Goal: Check status: Check status

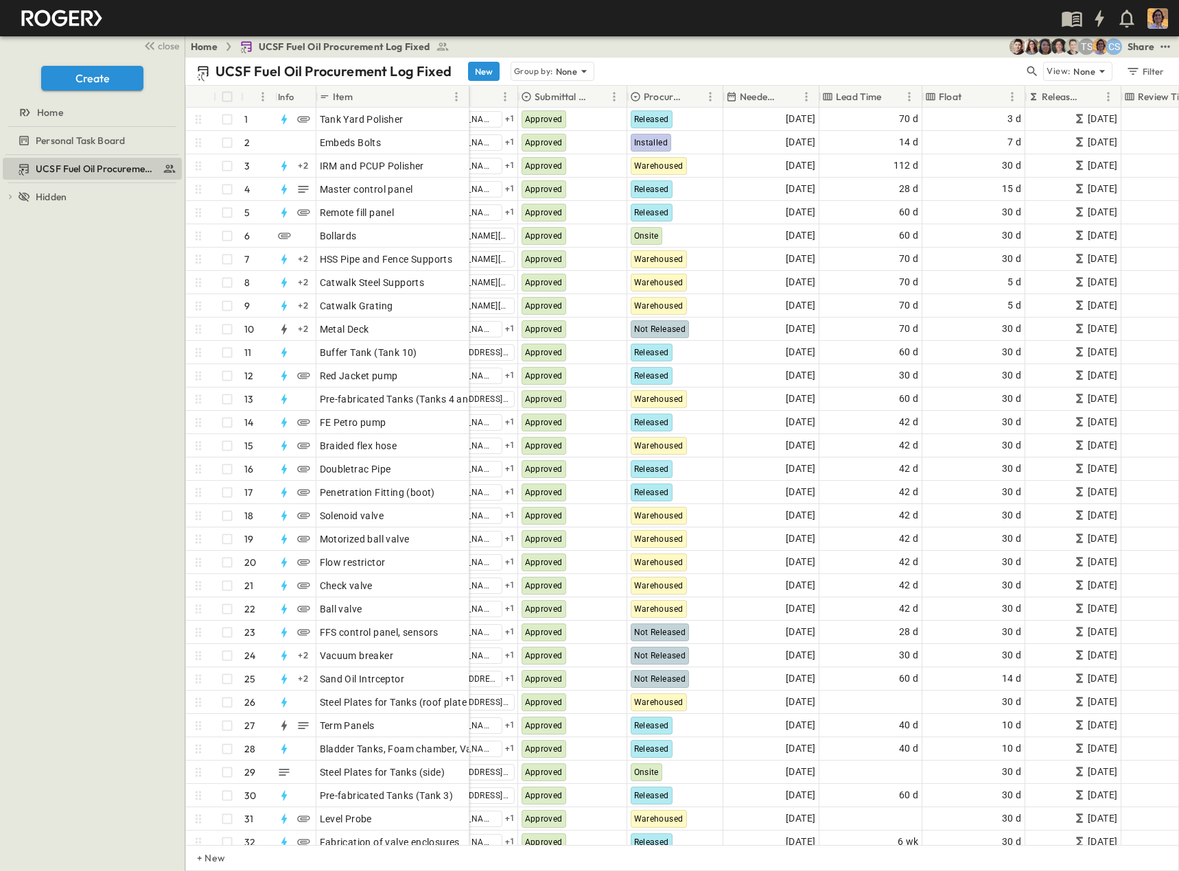
scroll to position [0, 382]
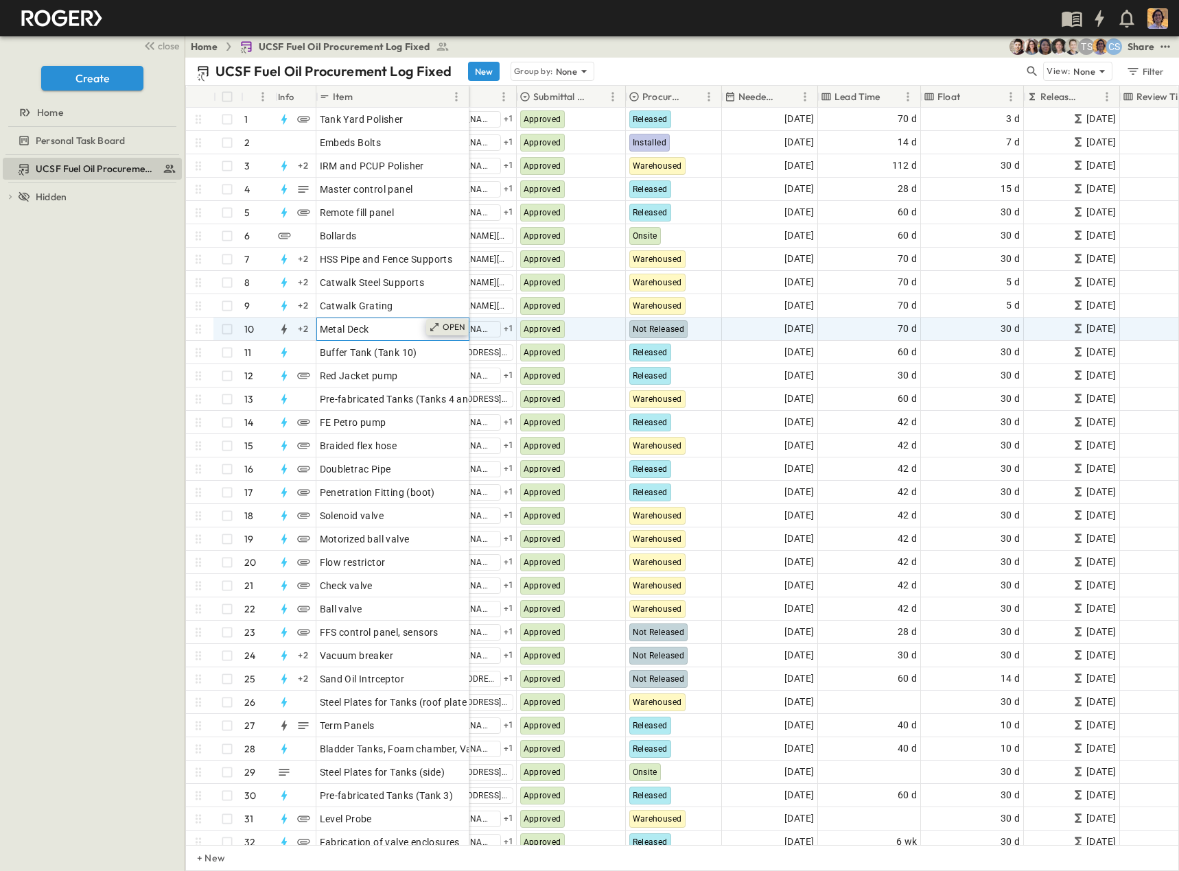
click at [439, 325] on icon at bounding box center [434, 327] width 11 height 11
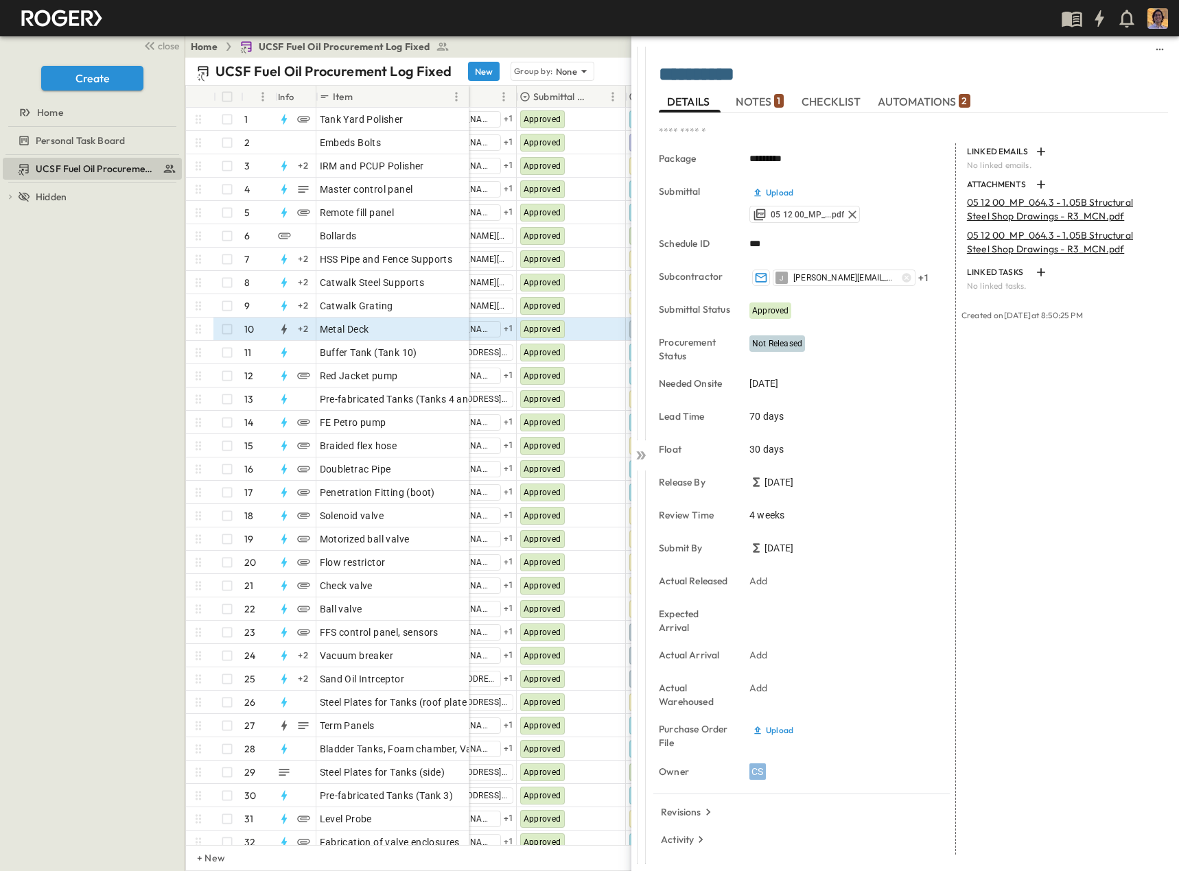
click at [770, 103] on span "NOTES 1" at bounding box center [759, 101] width 47 height 12
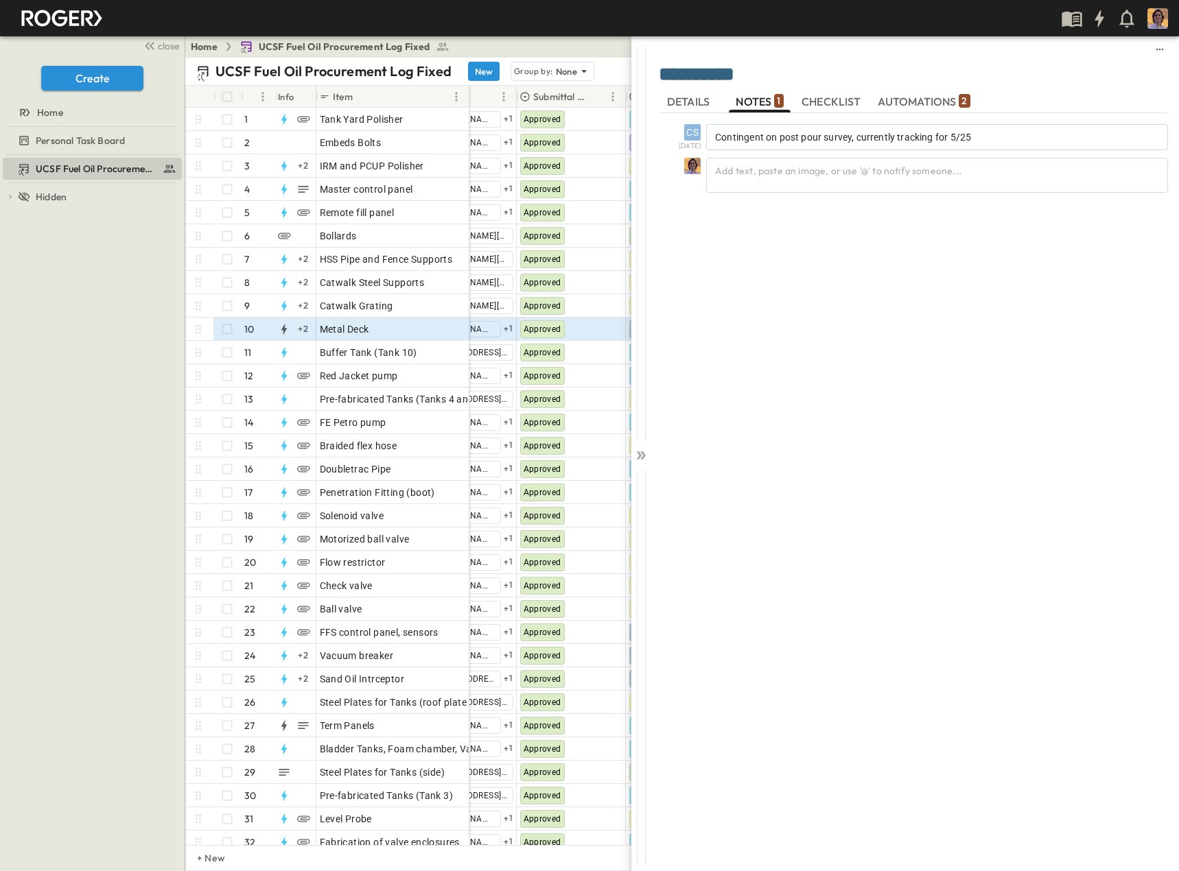
click at [891, 105] on span "AUTOMATIONS 2" at bounding box center [924, 101] width 93 height 12
click at [743, 99] on span "NOTES 1" at bounding box center [759, 101] width 47 height 12
click at [693, 98] on span "DETAILS" at bounding box center [689, 101] width 45 height 12
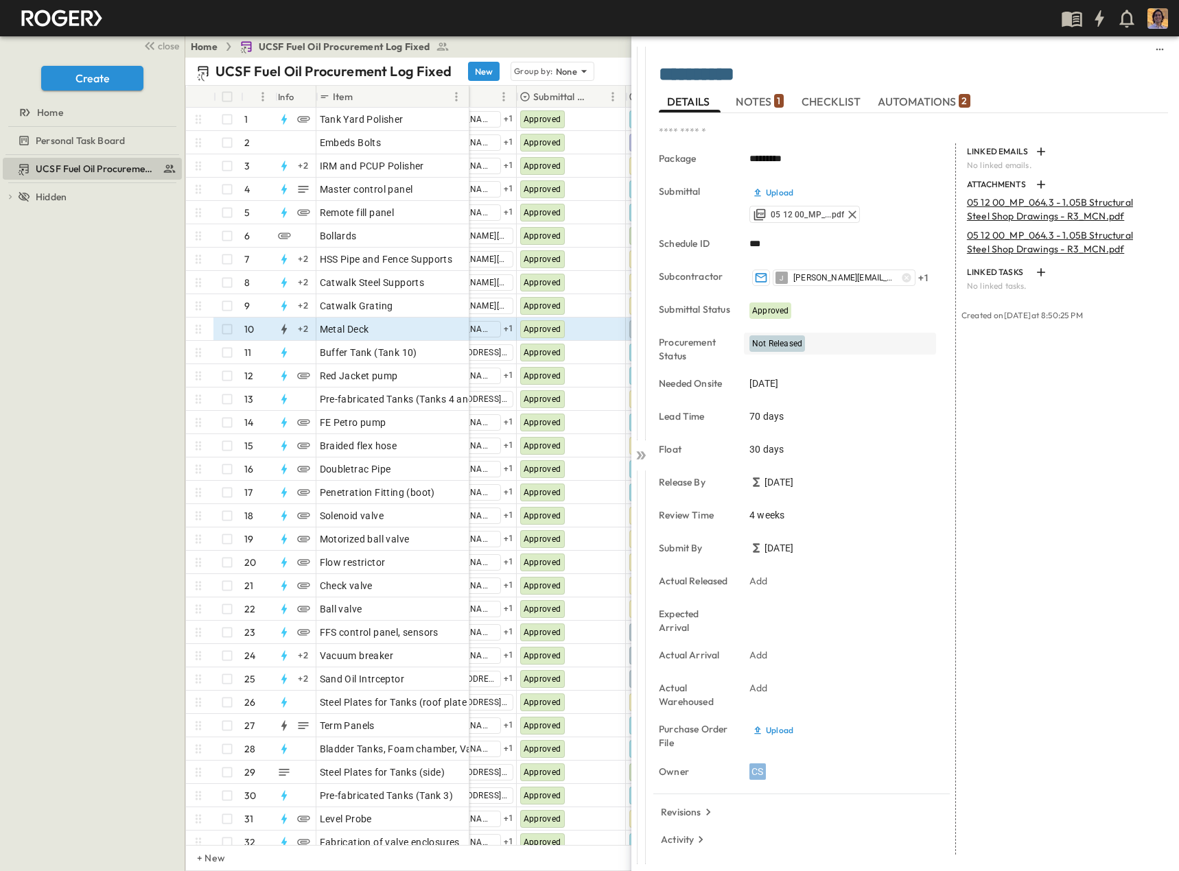
scroll to position [7, 0]
click at [760, 271] on icon "button" at bounding box center [761, 278] width 14 height 14
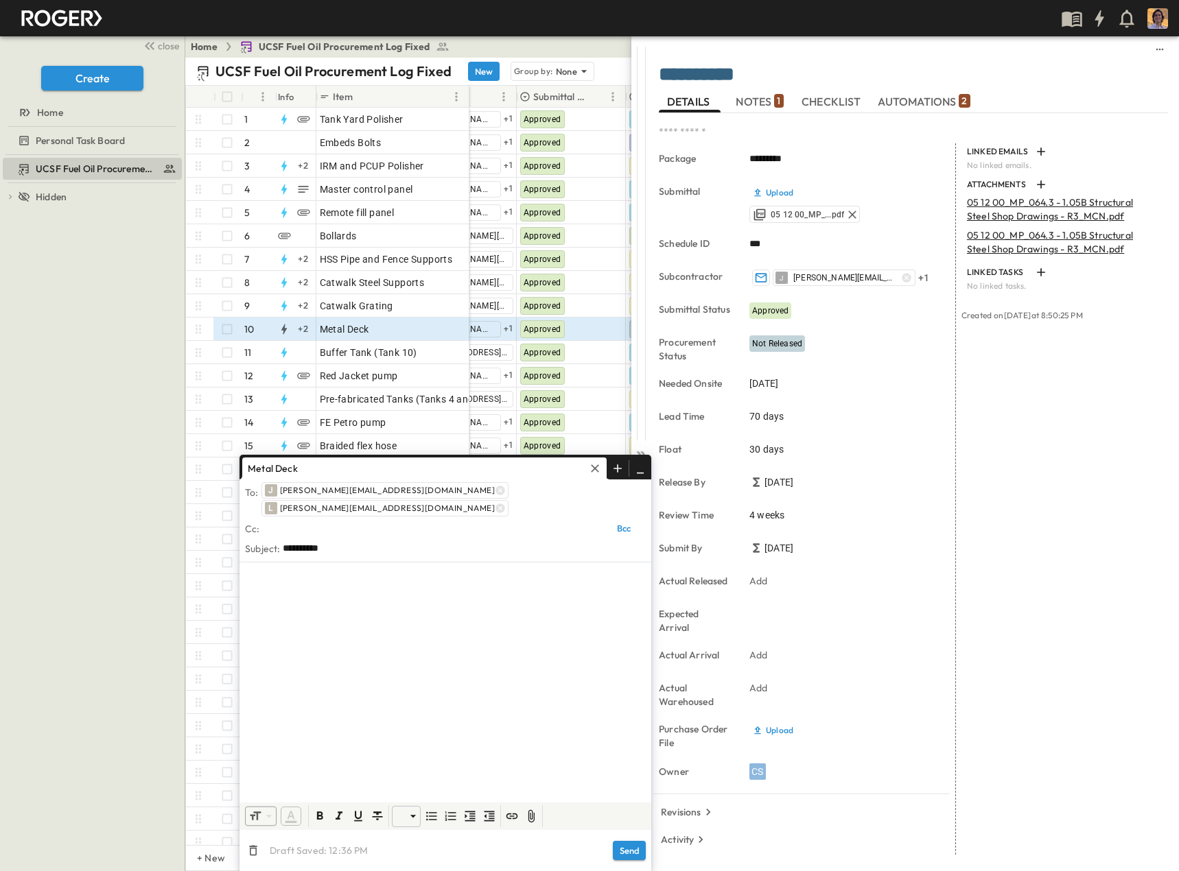
click at [373, 598] on div at bounding box center [445, 680] width 412 height 235
click at [366, 668] on div at bounding box center [445, 680] width 412 height 235
click at [362, 635] on div at bounding box center [445, 680] width 412 height 235
click at [403, 659] on div at bounding box center [445, 680] width 412 height 235
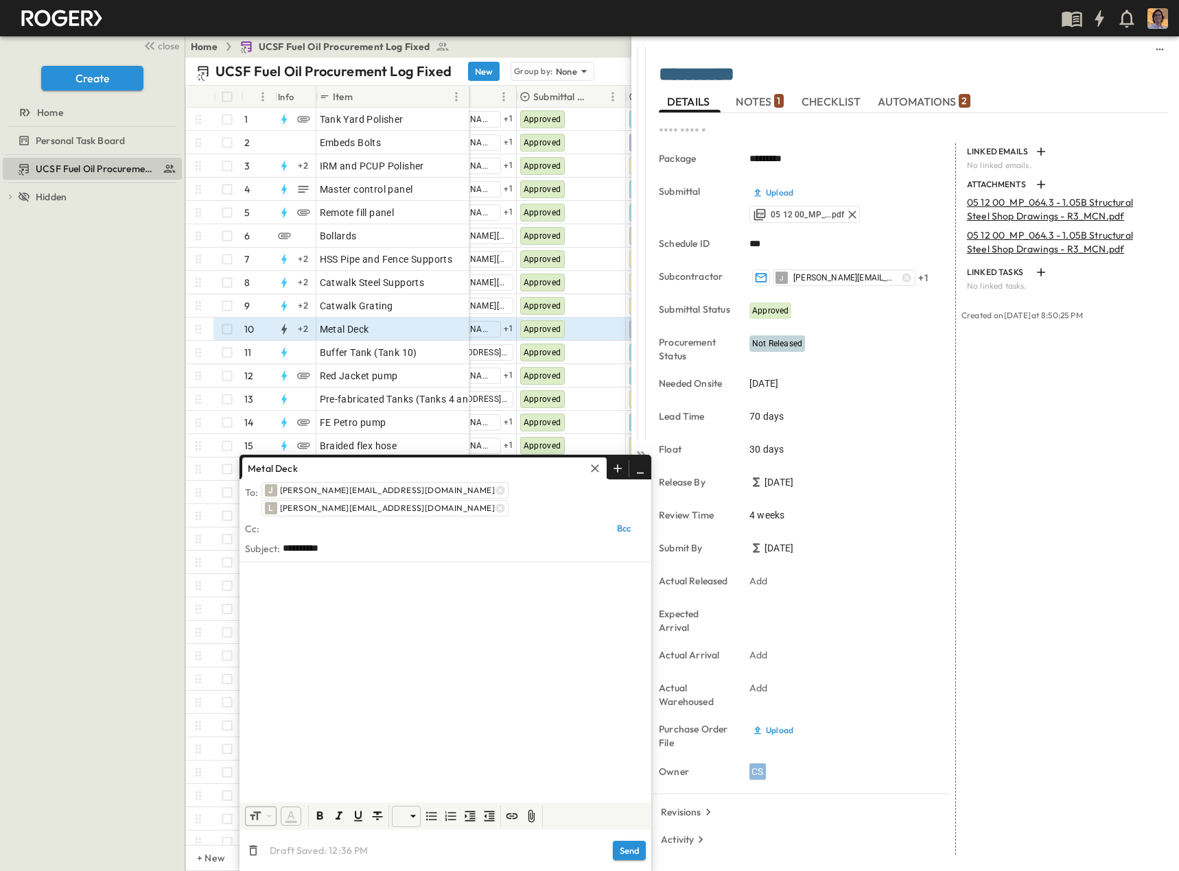
click at [609, 480] on div "Metal Deck" at bounding box center [424, 469] width 370 height 22
click at [613, 476] on icon "button" at bounding box center [618, 469] width 14 height 14
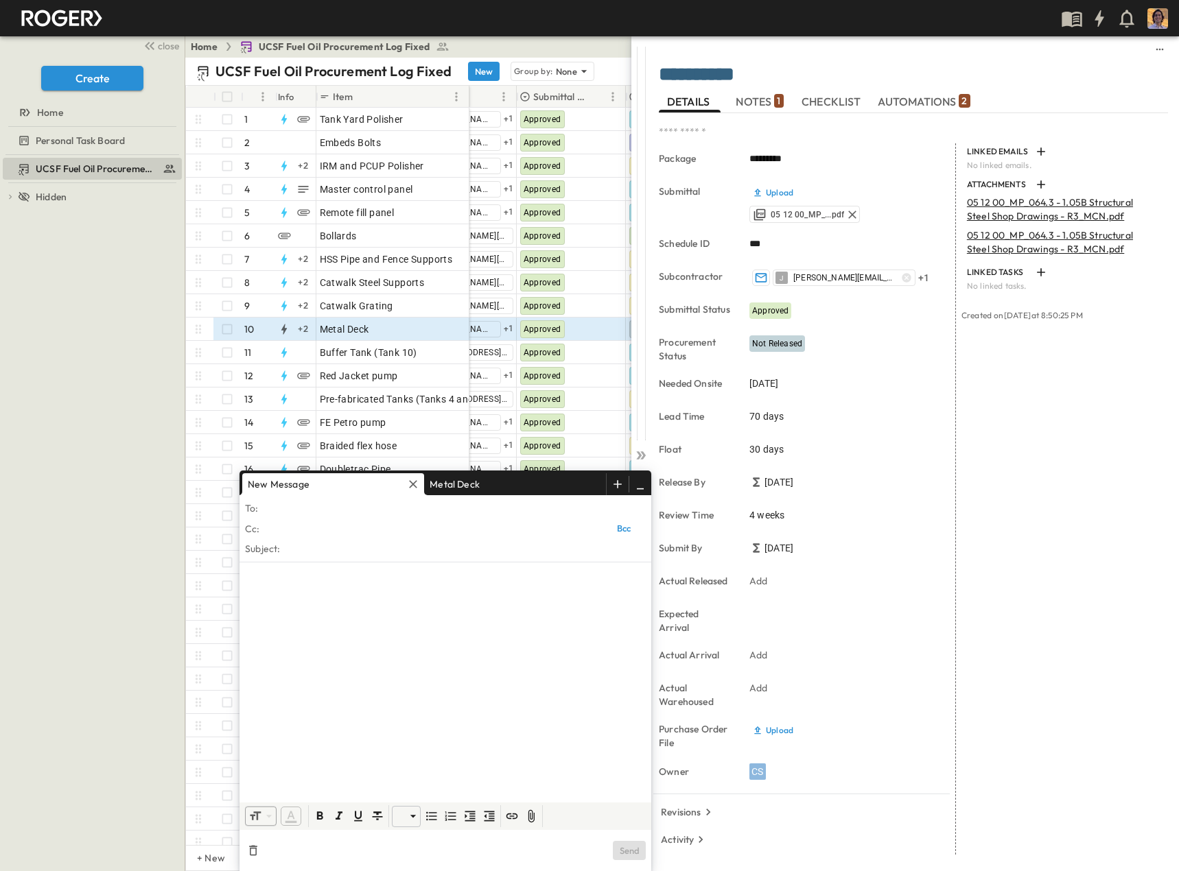
click at [463, 485] on p "Metal Deck" at bounding box center [454, 484] width 61 height 22
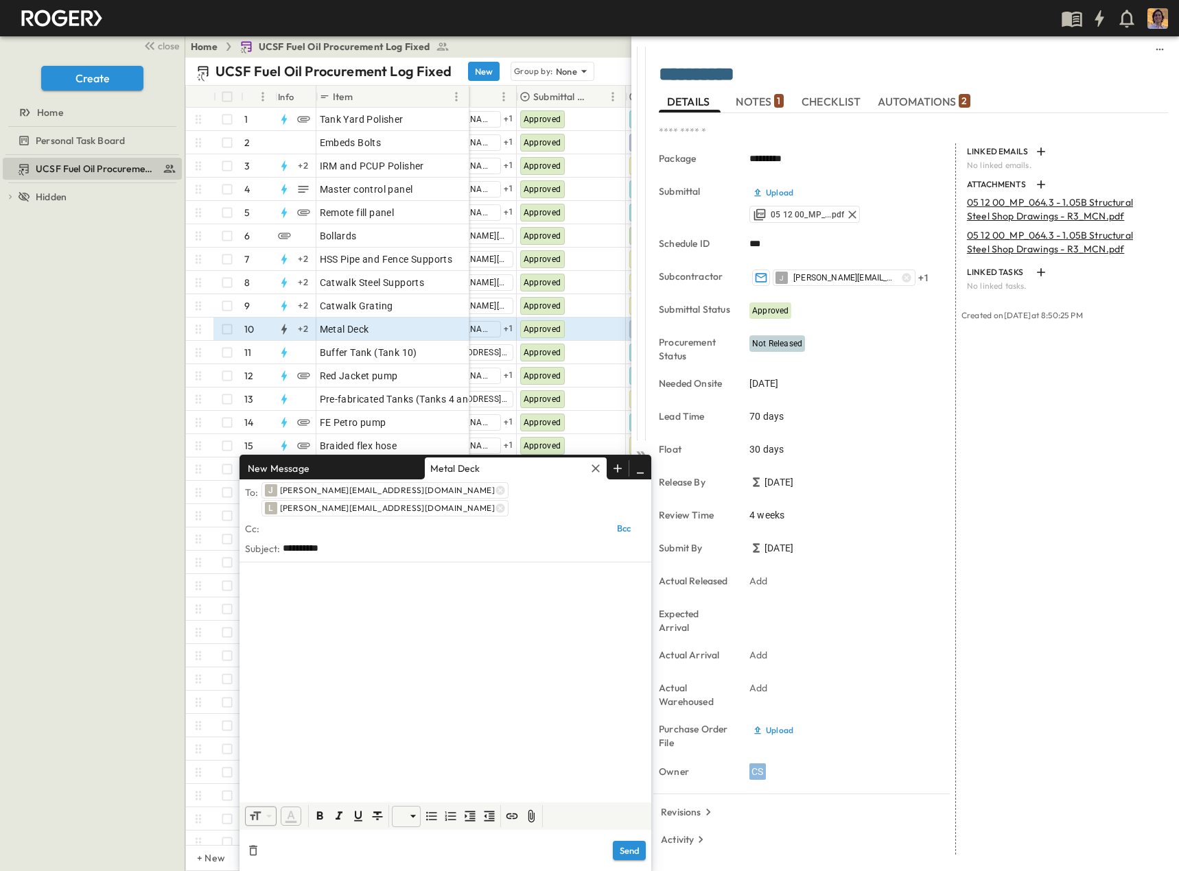
click at [368, 596] on div at bounding box center [445, 680] width 412 height 235
click at [759, 92] on button "NOTES 1" at bounding box center [760, 102] width 62 height 22
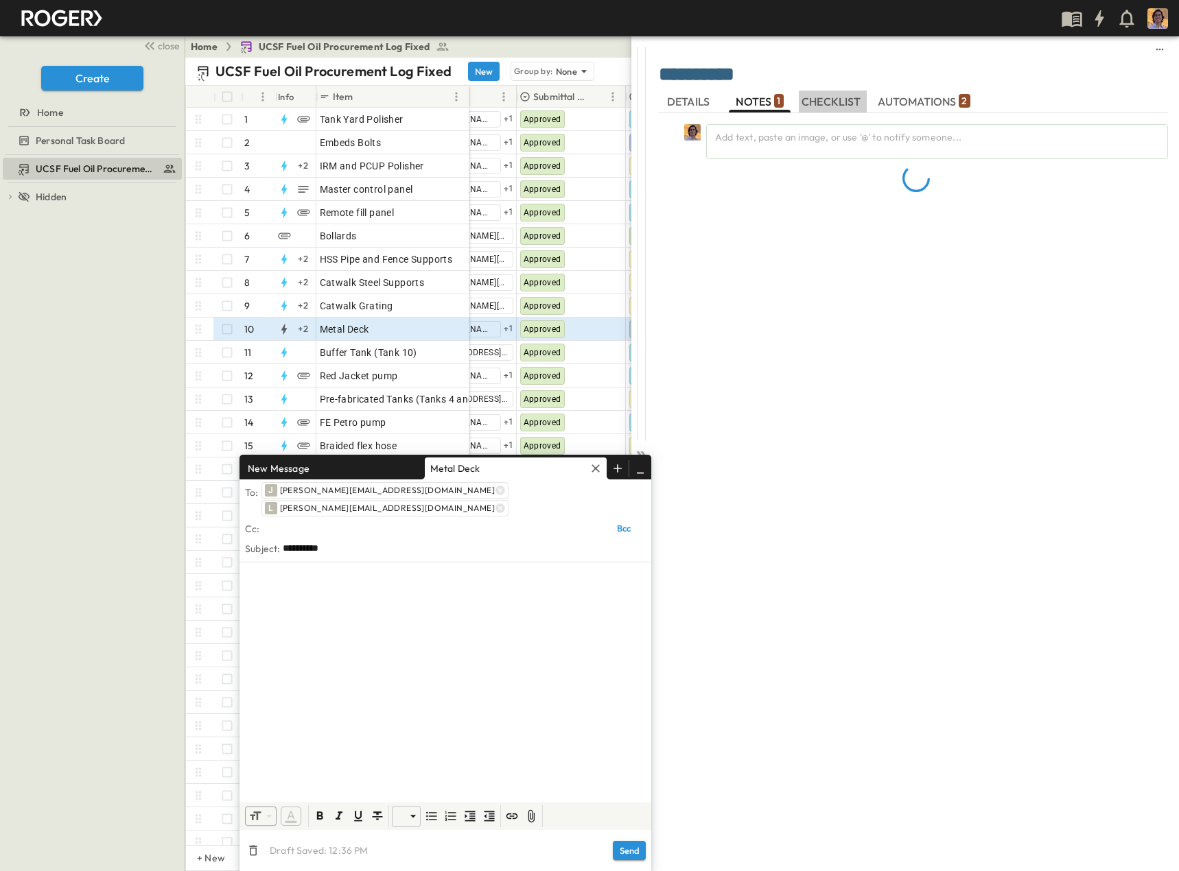
click at [821, 97] on span "CHECKLIST" at bounding box center [832, 101] width 62 height 12
click at [927, 97] on span "AUTOMATIONS 2" at bounding box center [924, 101] width 93 height 12
click at [921, 102] on span "AUTOMATIONS 2" at bounding box center [924, 101] width 93 height 12
click at [726, 139] on div "Future (2)" at bounding box center [738, 132] width 53 height 22
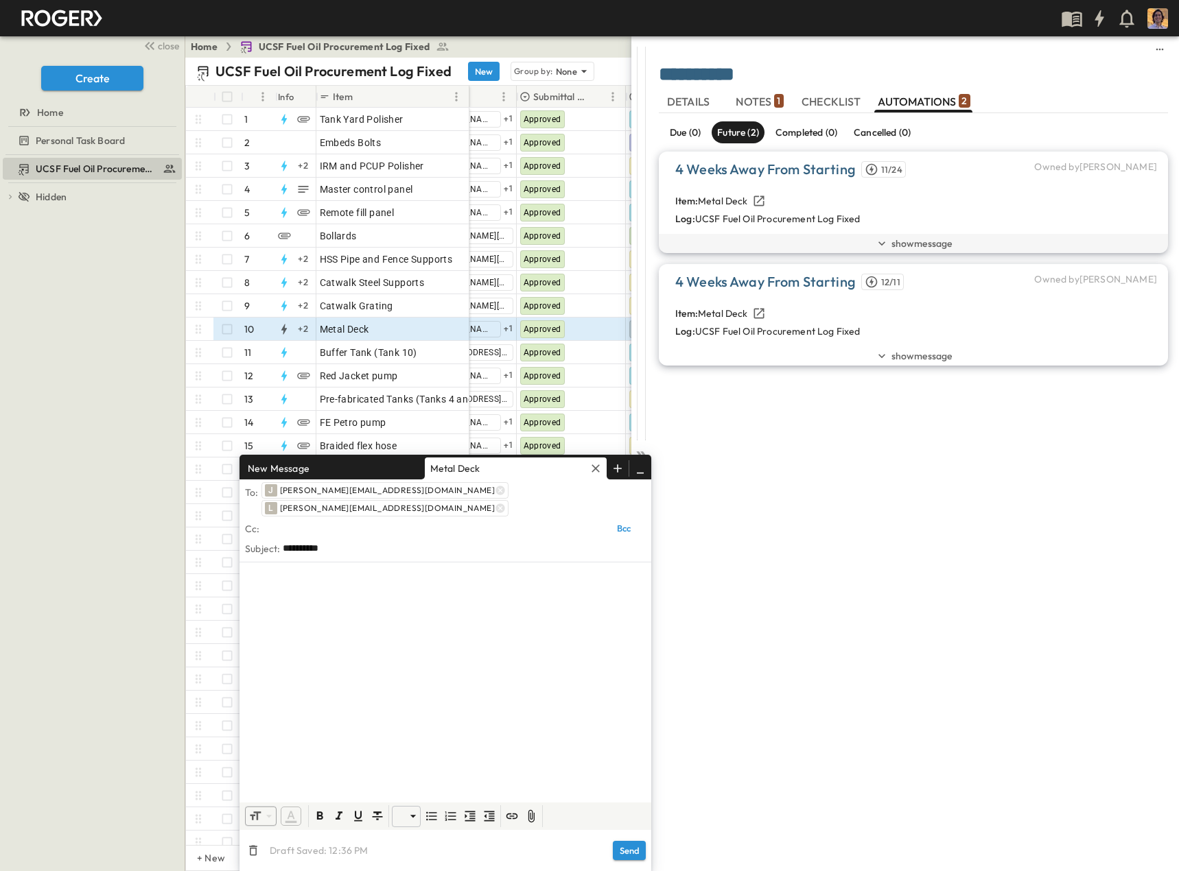
click at [932, 243] on span "show message" at bounding box center [921, 244] width 61 height 14
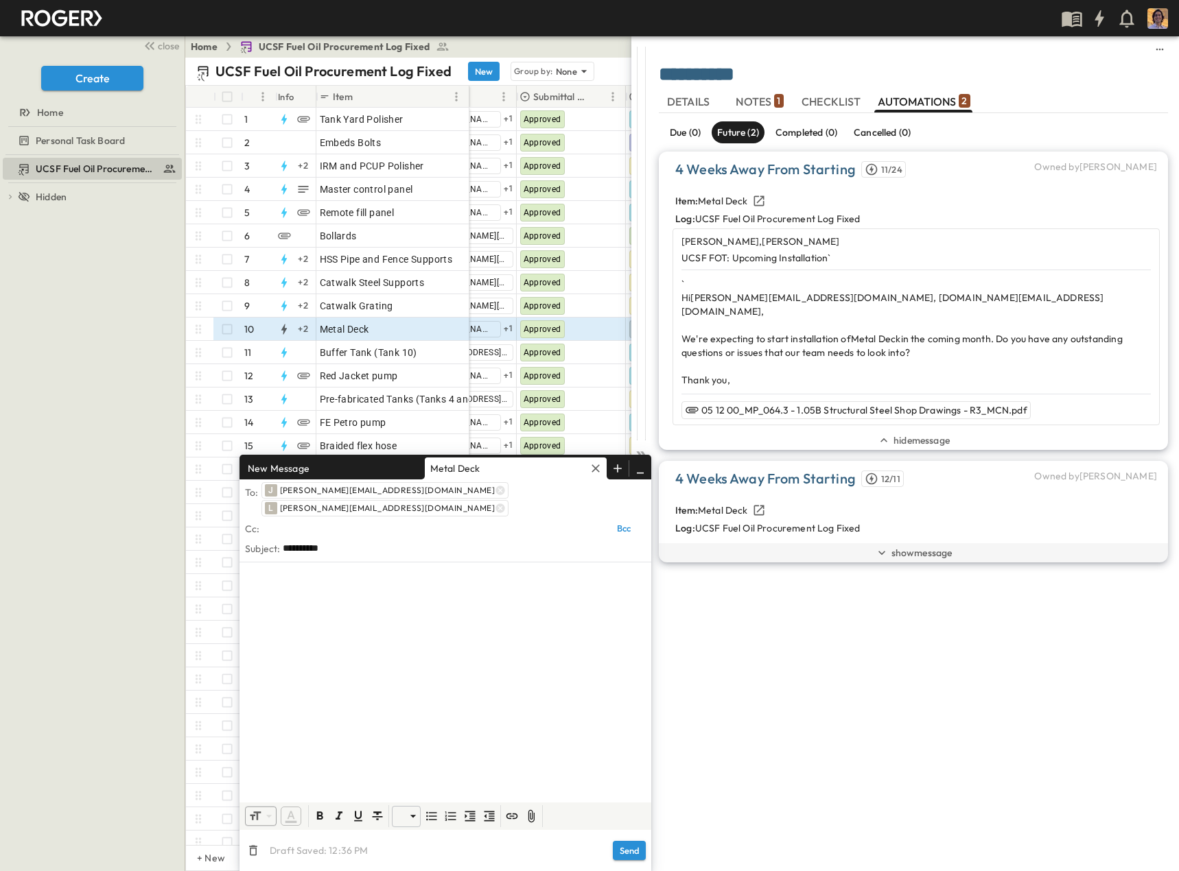
click at [912, 546] on span "show message" at bounding box center [921, 553] width 61 height 14
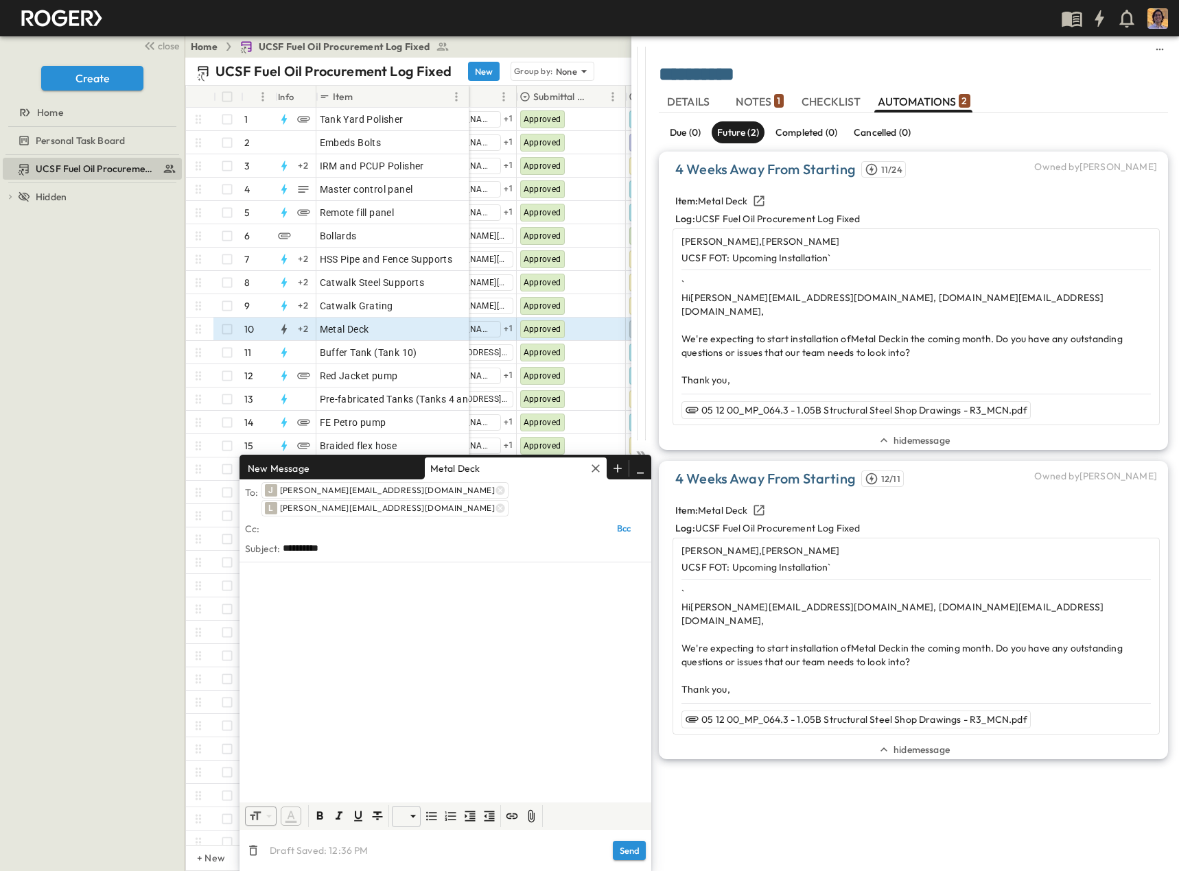
click at [600, 54] on div "Home UCSF Fuel Oil Procurement Log Fixed Share" at bounding box center [682, 47] width 994 height 22
click at [596, 473] on icon "button" at bounding box center [595, 469] width 8 height 8
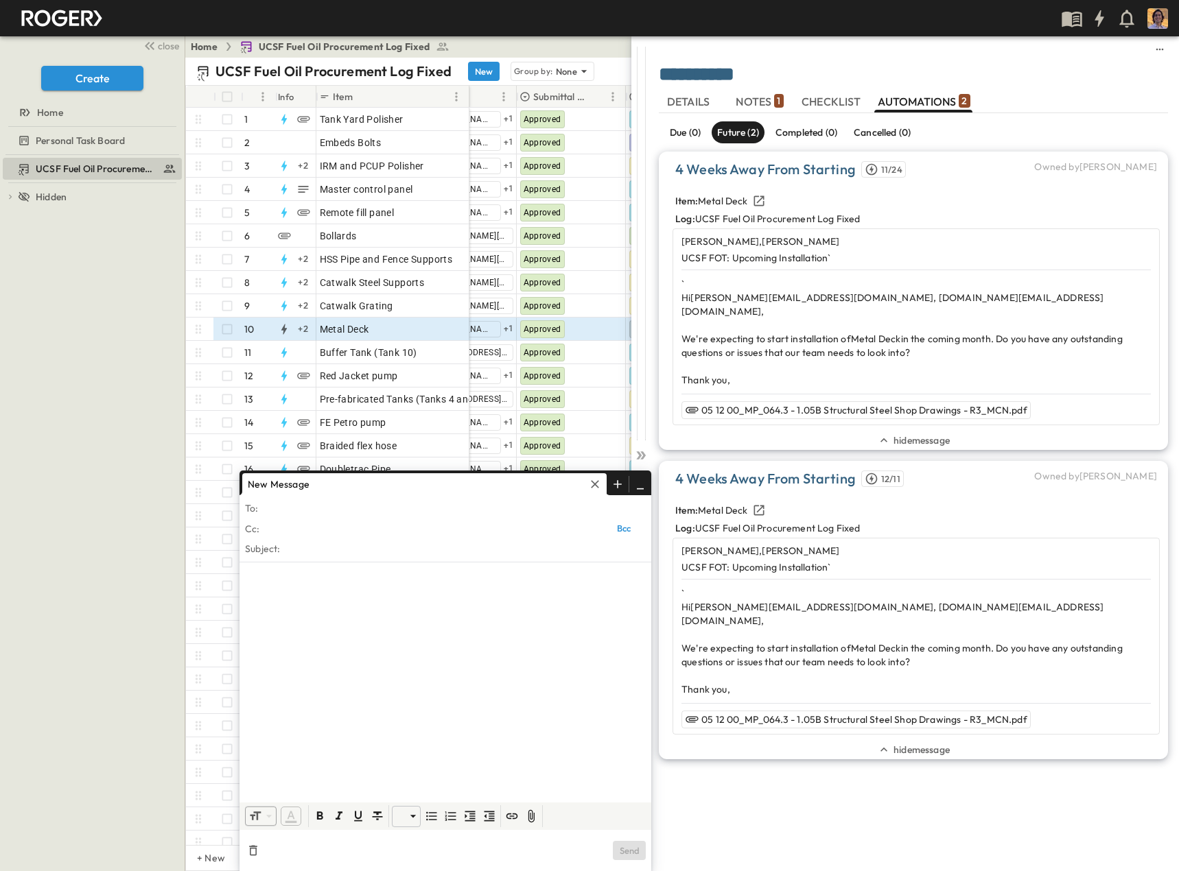
click at [595, 478] on icon "button" at bounding box center [595, 485] width 14 height 14
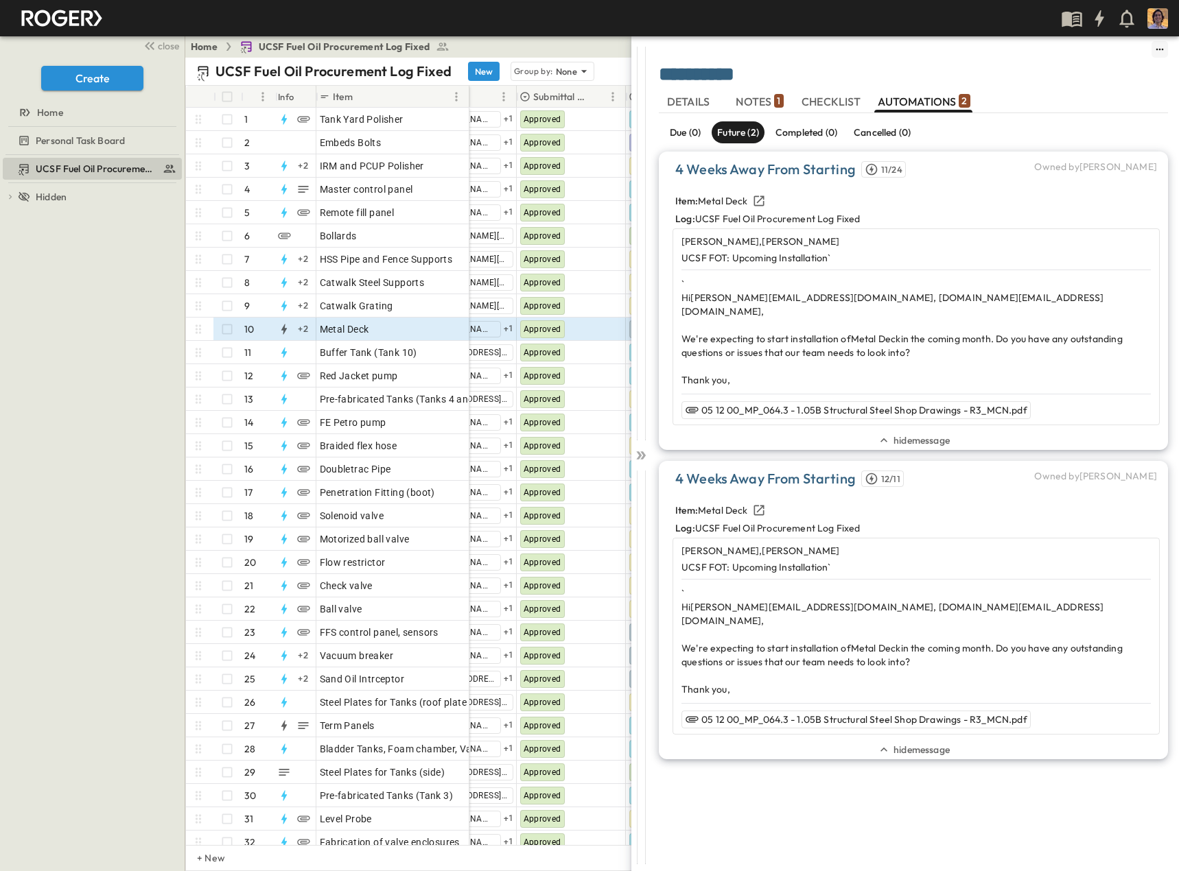
click at [1163, 45] on icon "sidedrawer-menu" at bounding box center [1159, 49] width 11 height 11
click at [585, 54] on div "Home UCSF Fuel Oil Procurement Log Fixed Share" at bounding box center [682, 47] width 994 height 22
click at [643, 451] on icon at bounding box center [641, 456] width 14 height 14
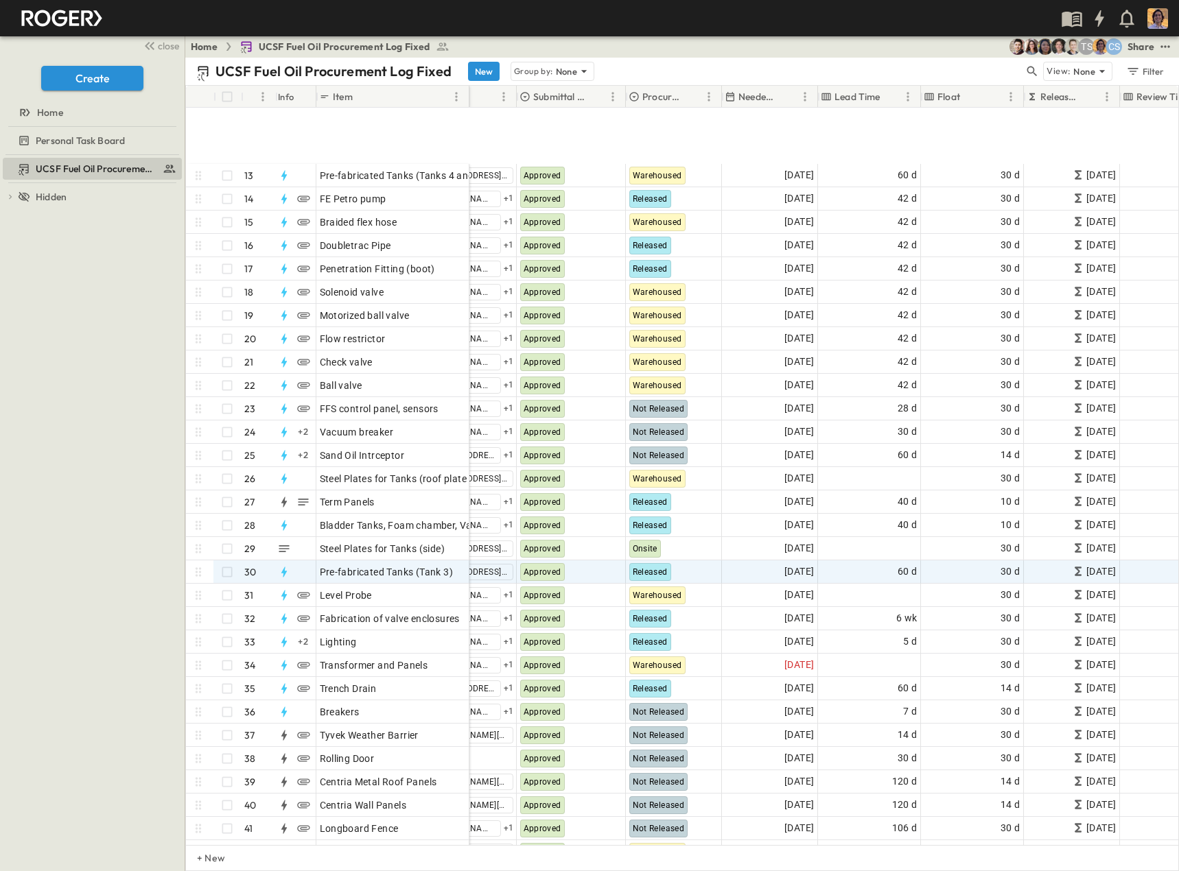
scroll to position [343, 382]
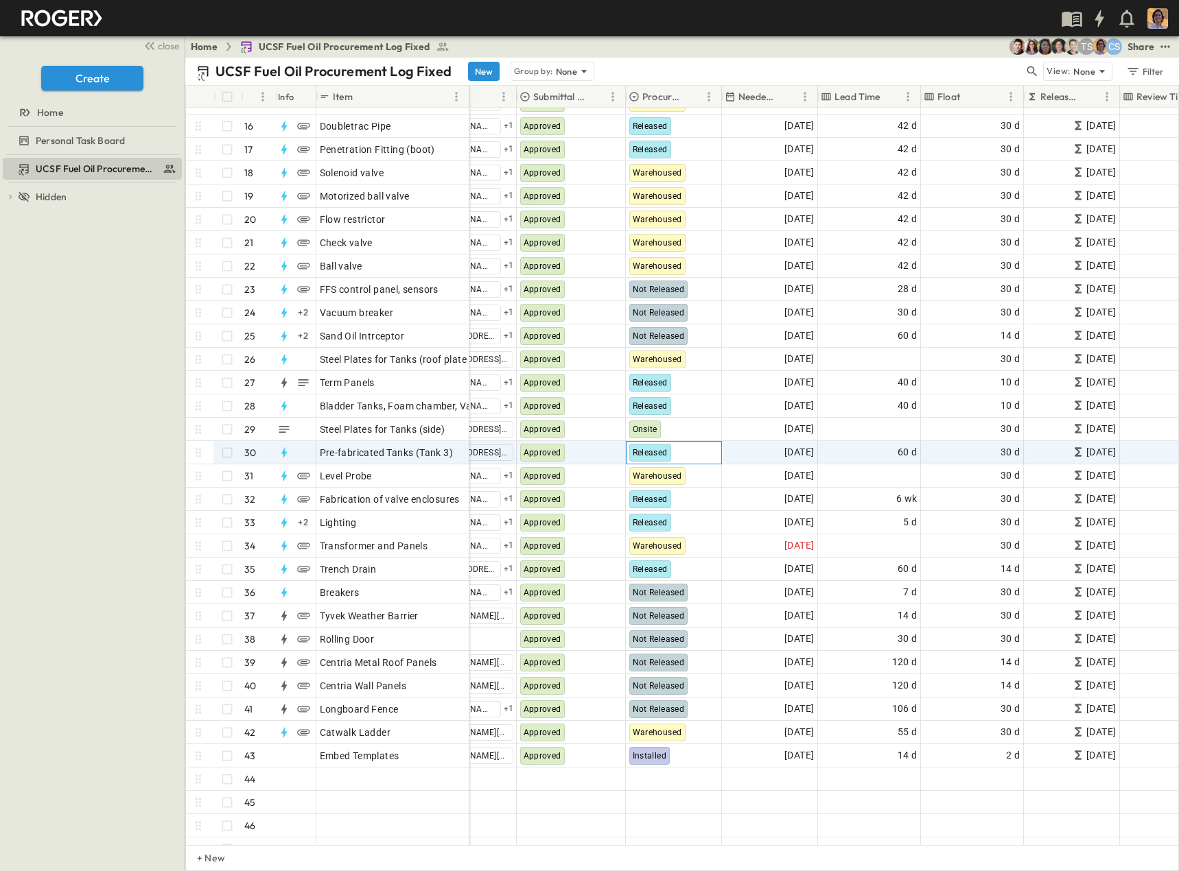
click at [659, 451] on span "Released" at bounding box center [650, 453] width 35 height 10
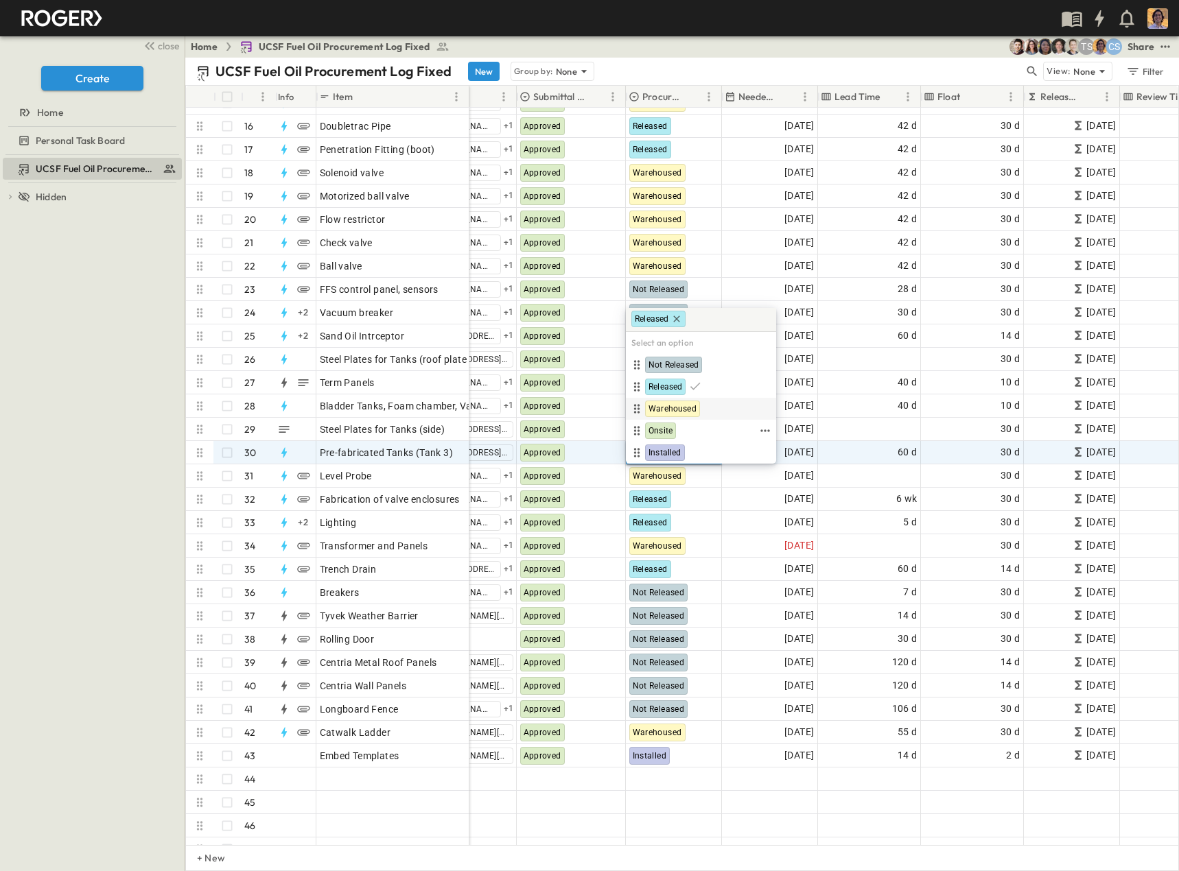
click at [675, 408] on span "Warehoused" at bounding box center [672, 408] width 48 height 11
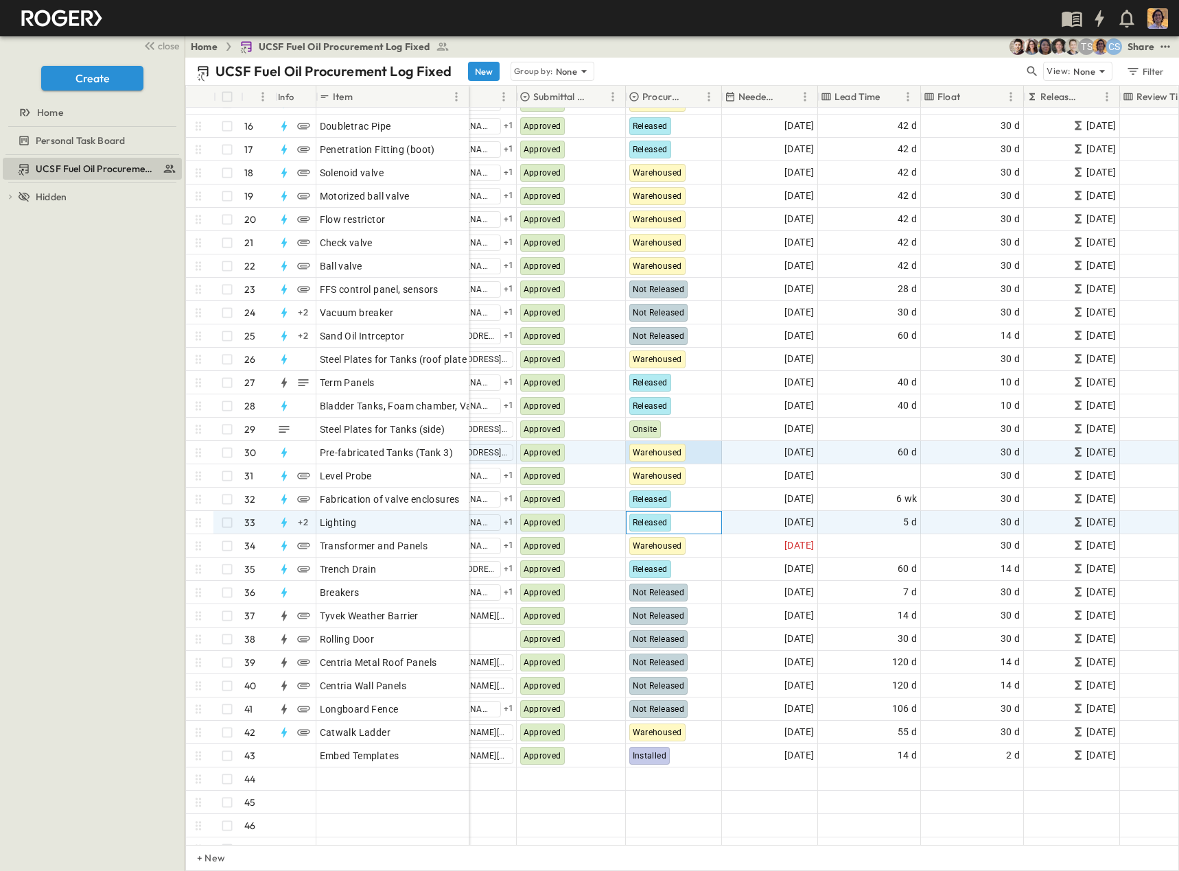
click at [653, 523] on span "Released" at bounding box center [650, 523] width 35 height 10
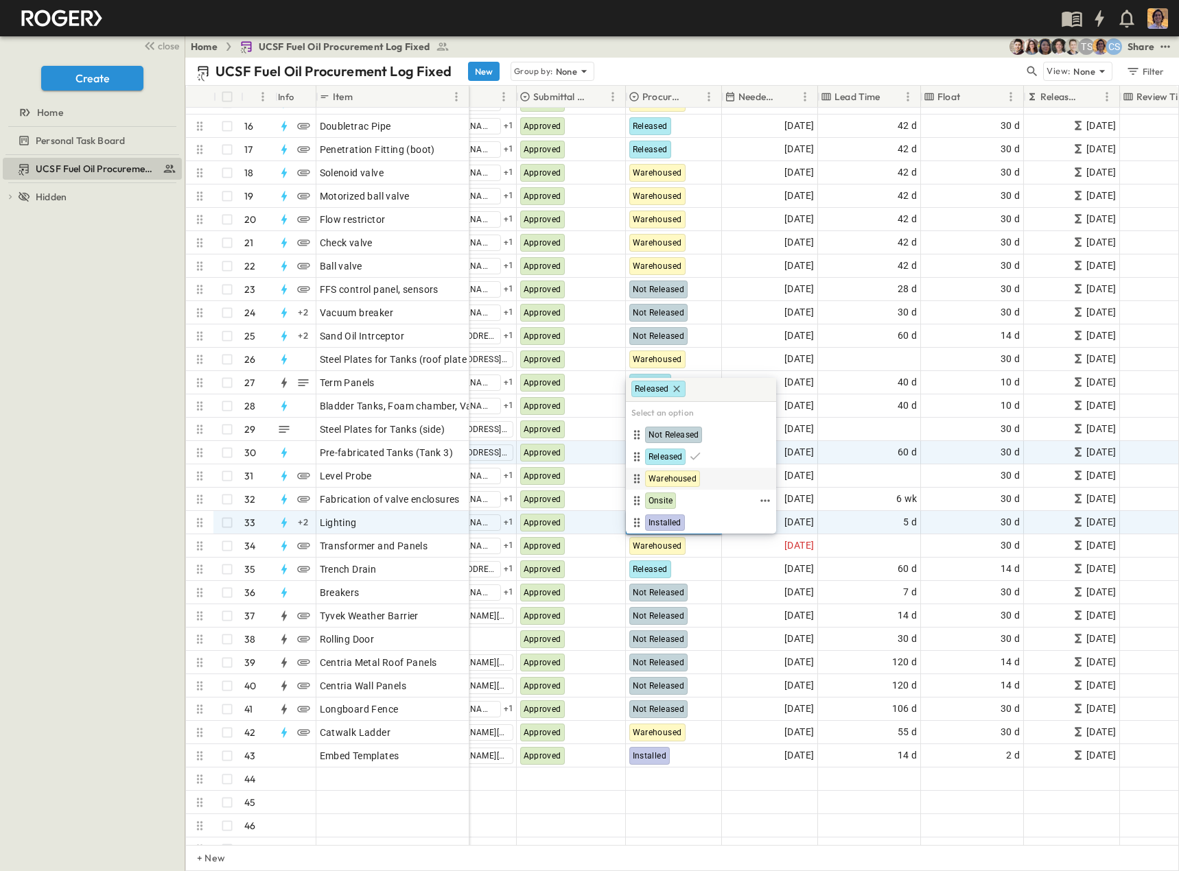
click at [682, 476] on span "Warehoused" at bounding box center [672, 478] width 48 height 11
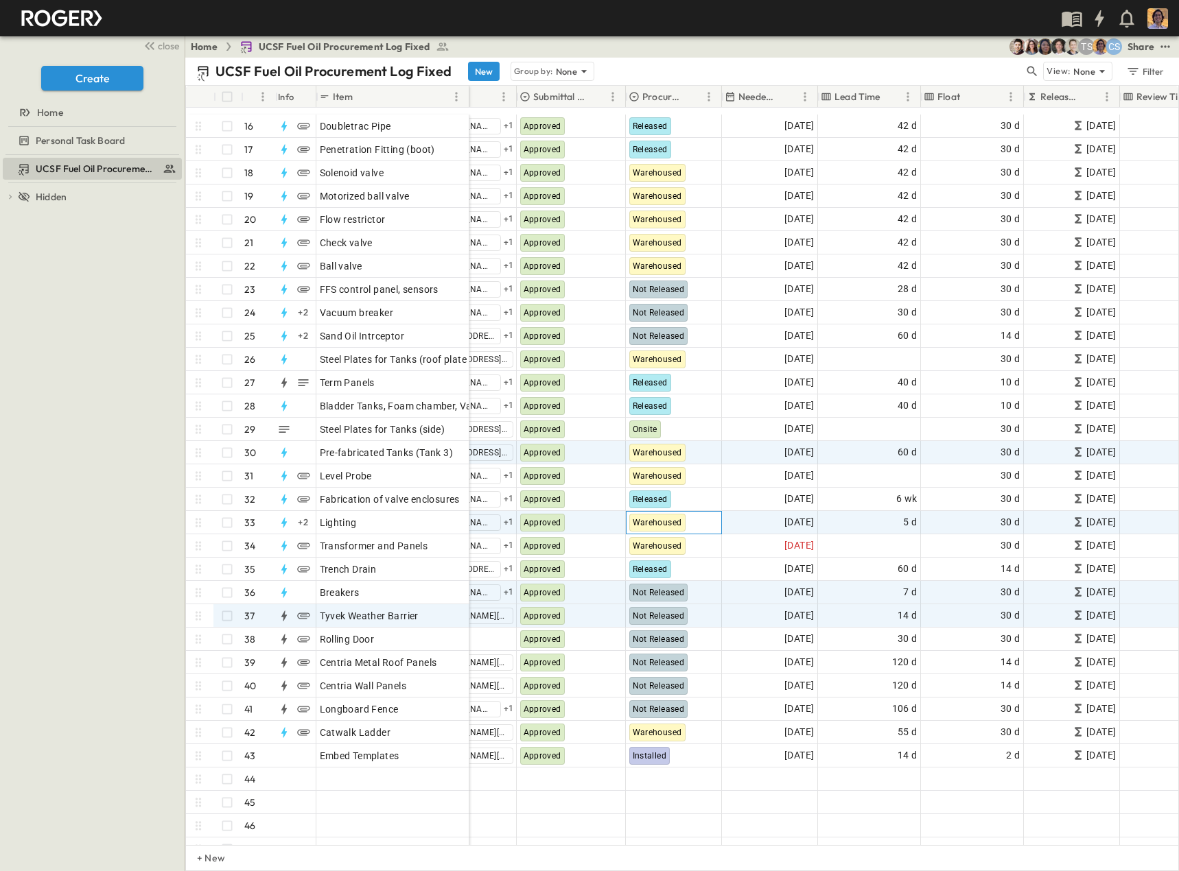
scroll to position [412, 382]
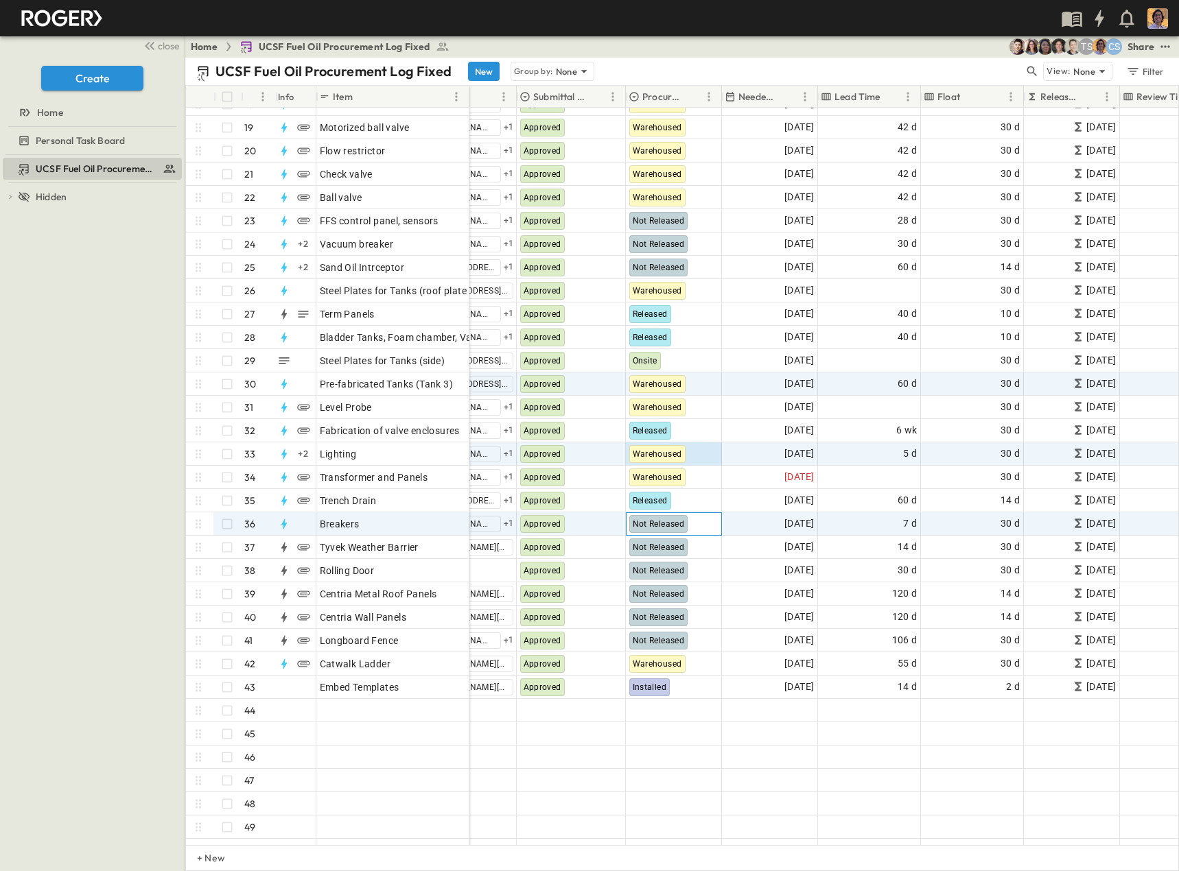
click at [661, 526] on span "Not Released" at bounding box center [659, 524] width 52 height 10
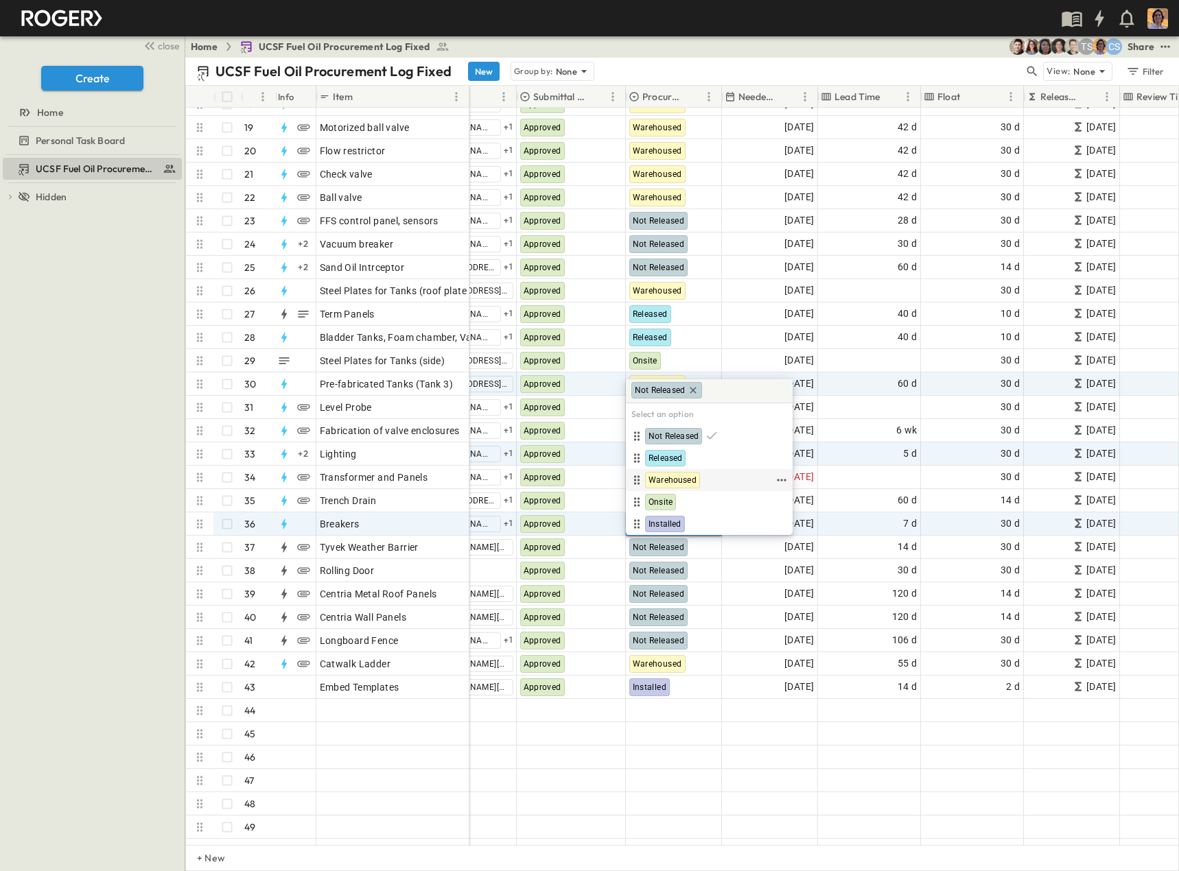
click at [673, 480] on span "Warehoused" at bounding box center [672, 480] width 48 height 11
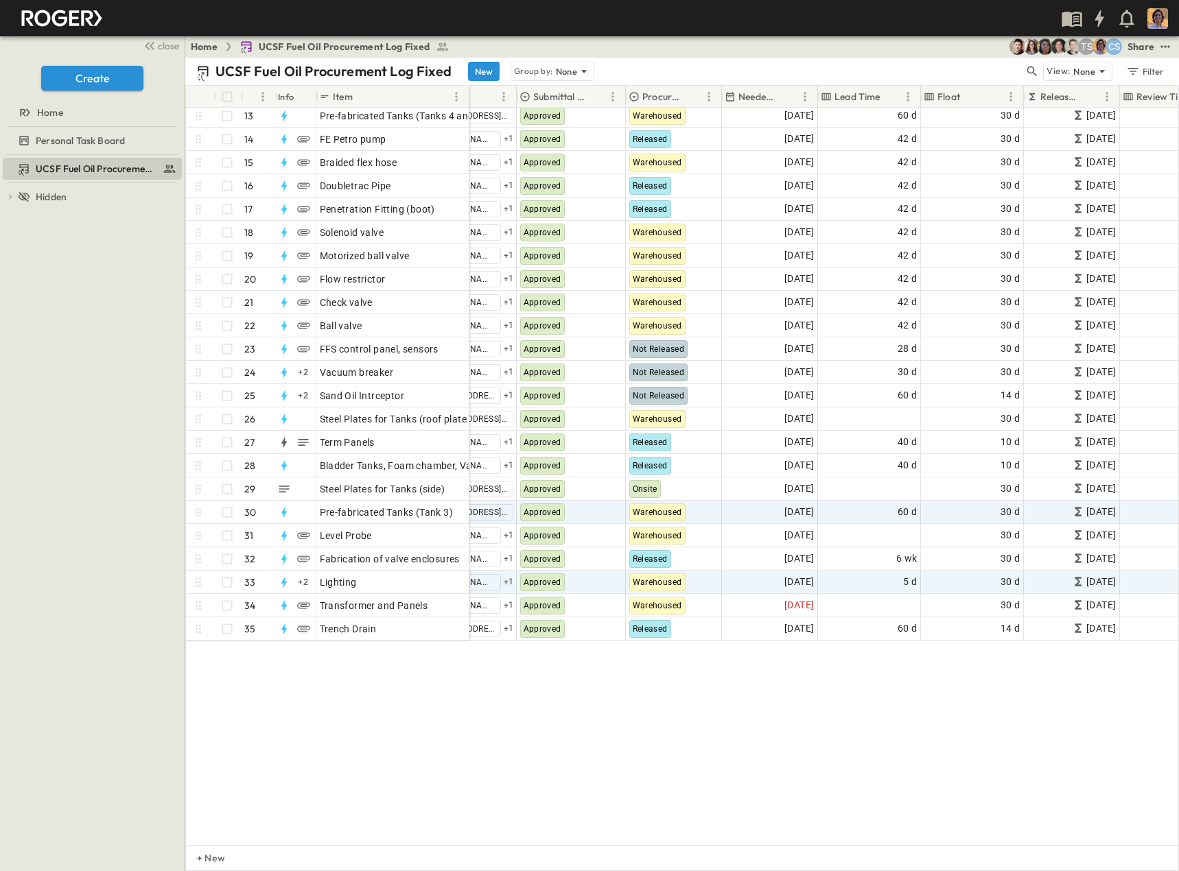
scroll to position [0, 382]
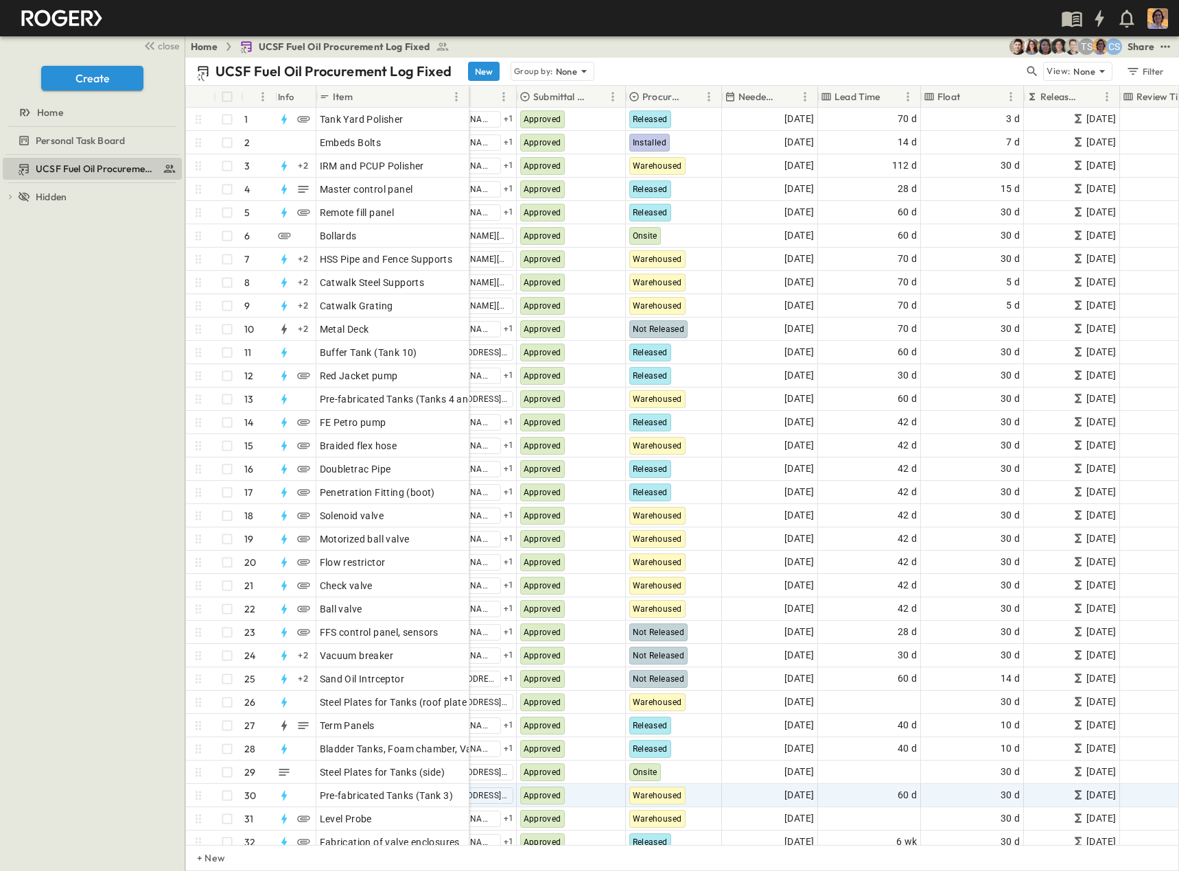
click at [659, 89] on div "Procurement Status" at bounding box center [665, 97] width 72 height 22
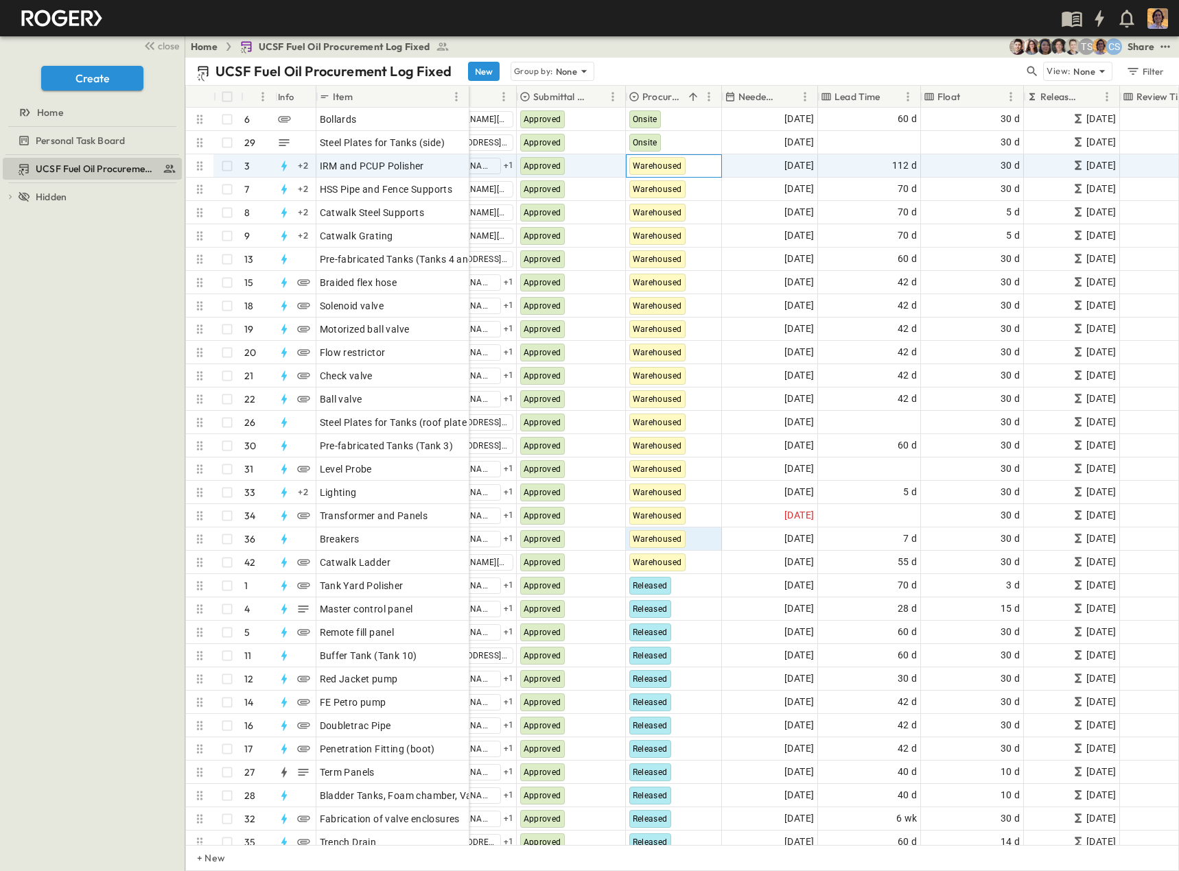
click at [669, 169] on span "Warehoused" at bounding box center [657, 166] width 49 height 10
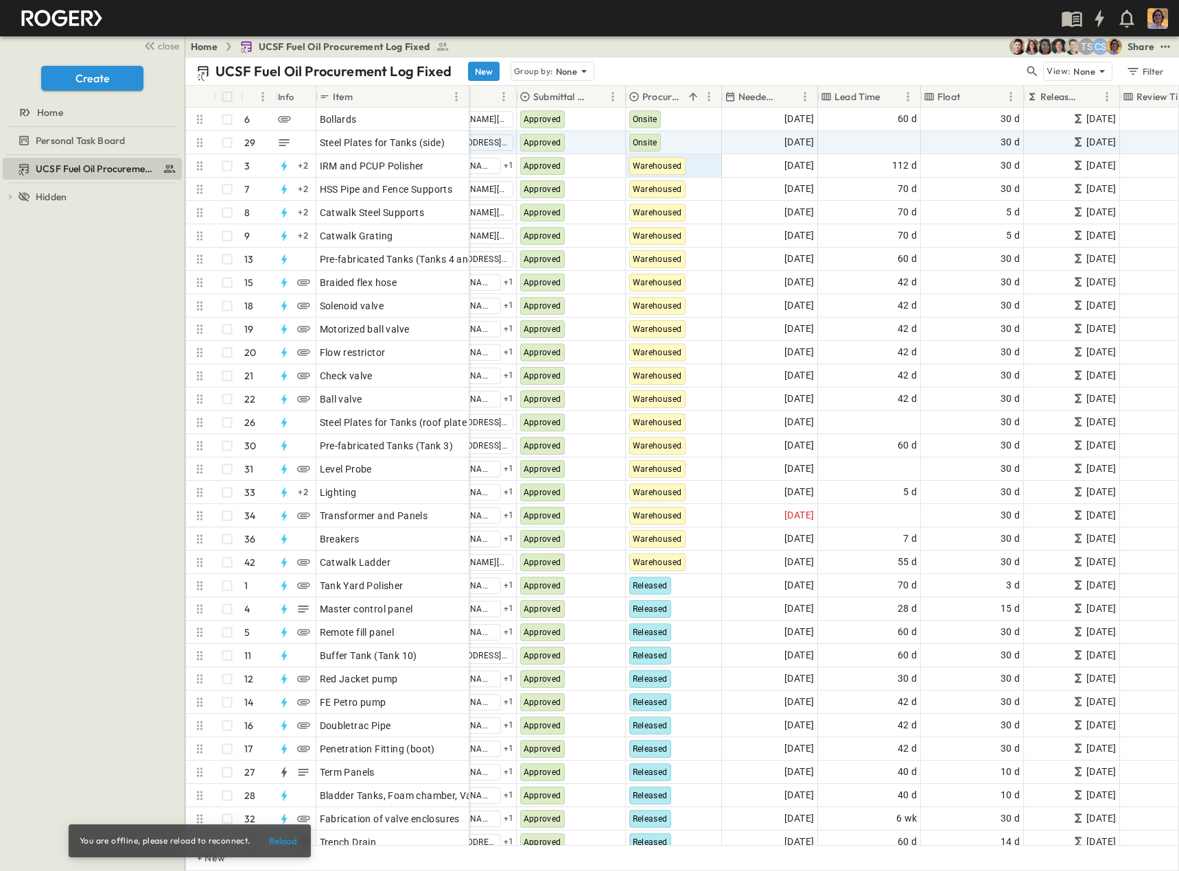
click at [782, 91] on button "Sort" at bounding box center [789, 96] width 15 height 15
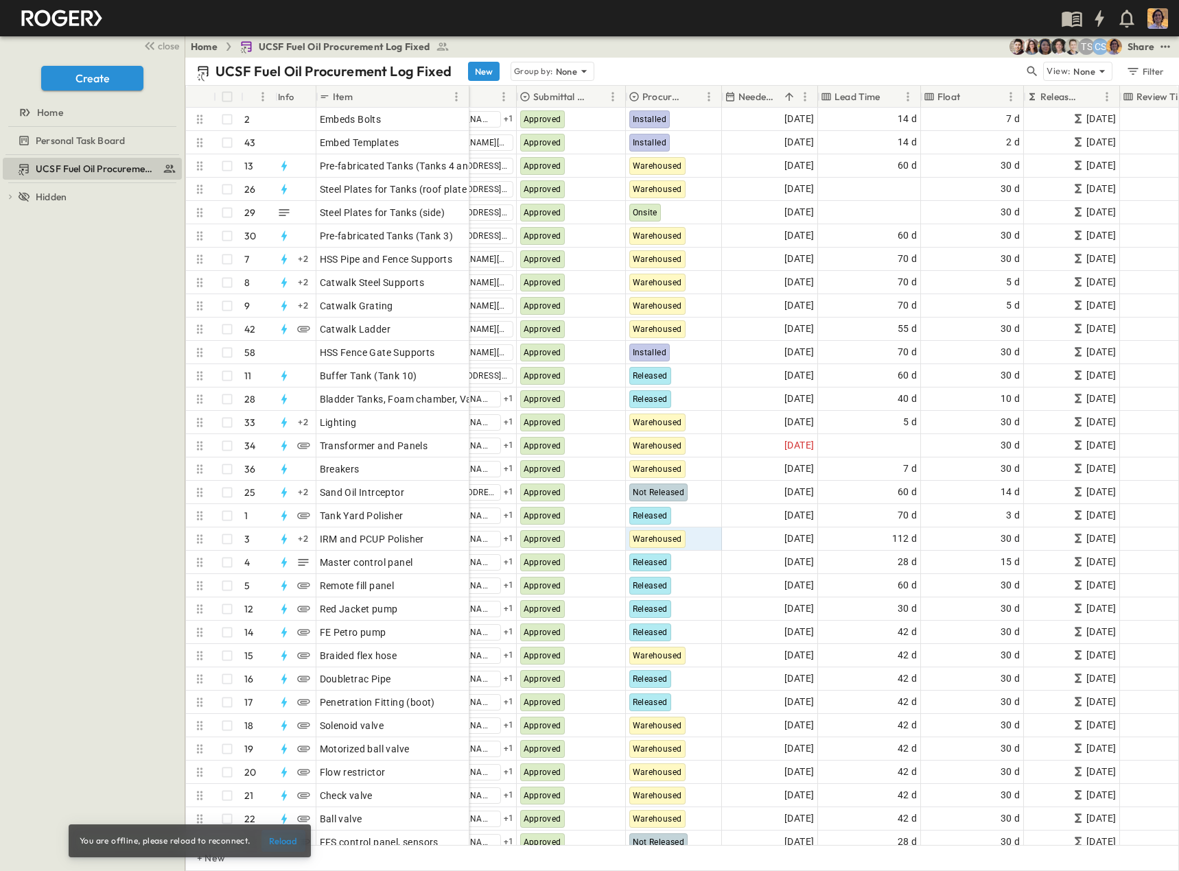
click at [287, 840] on button "Reload" at bounding box center [283, 841] width 44 height 22
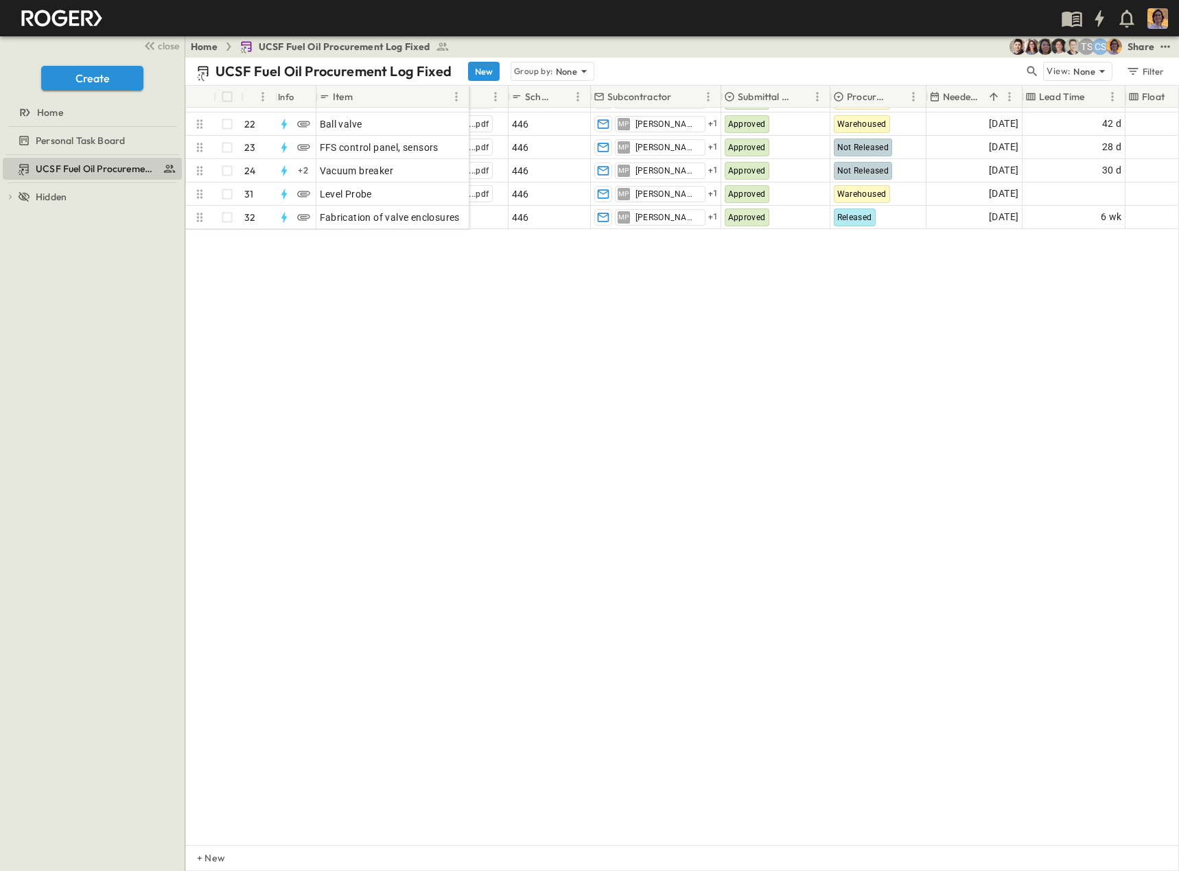
scroll to position [0, 177]
